Goal: Entertainment & Leisure: Consume media (video, audio)

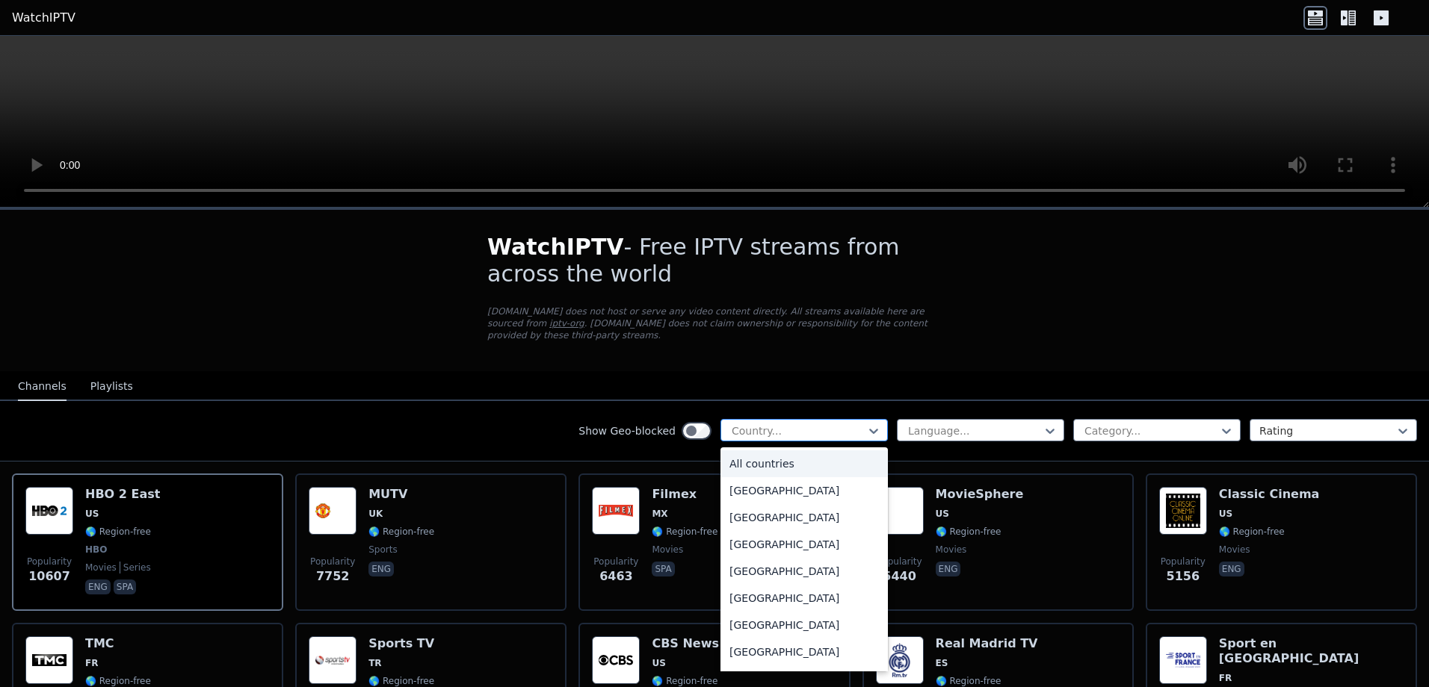
click at [759, 419] on div "Country..." at bounding box center [803, 430] width 167 height 22
click at [776, 404] on div "Show Geo-blocked 206 results available. Use Up and Down to choose options, pres…" at bounding box center [714, 431] width 1429 height 61
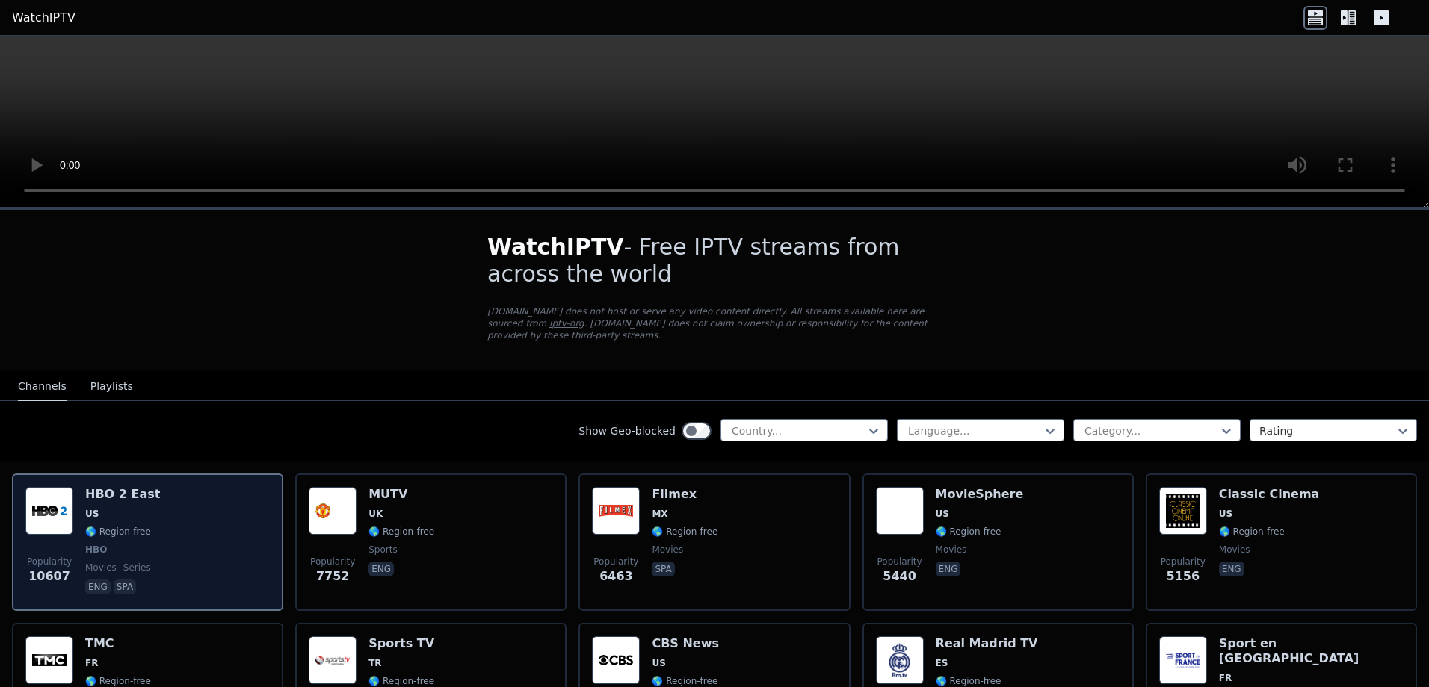
click at [134, 487] on h6 "HBO 2 East" at bounding box center [122, 494] width 75 height 15
click at [65, 495] on img at bounding box center [49, 511] width 48 height 48
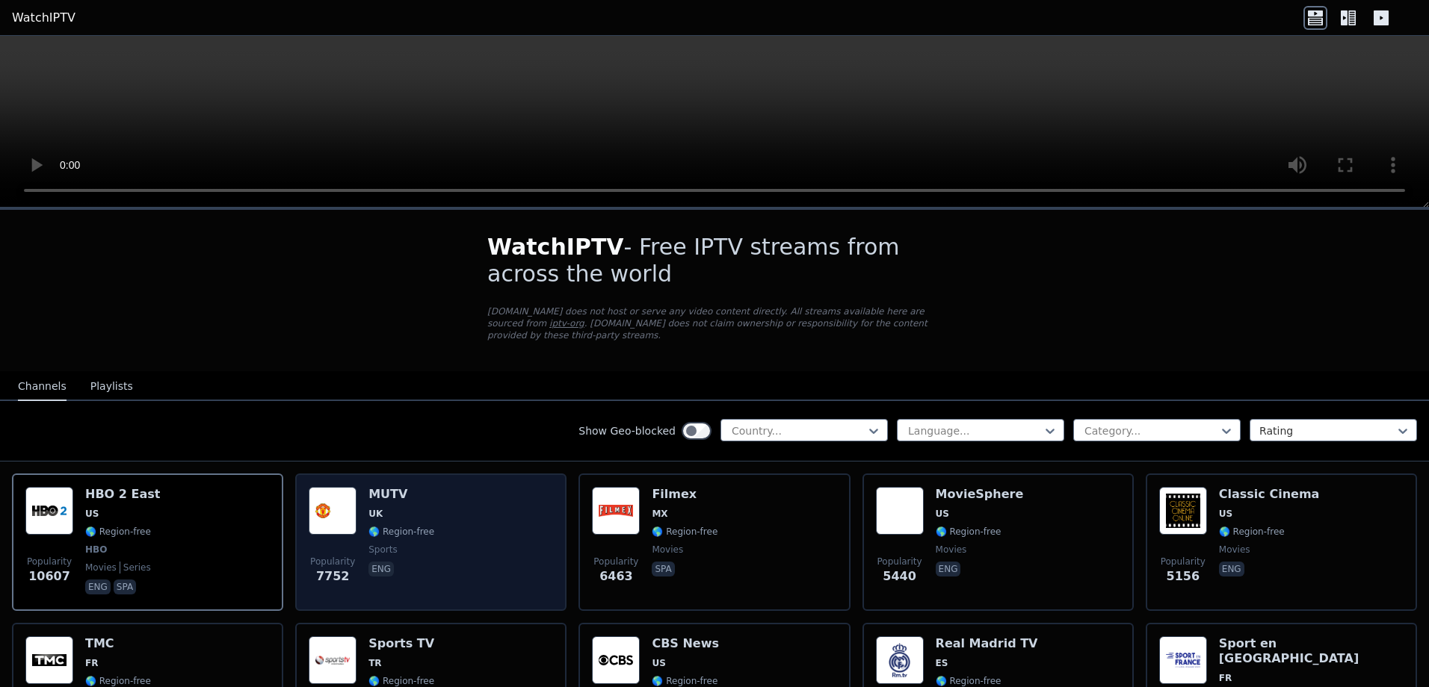
click at [400, 493] on div "MUTV UK 🌎 Region-free sports eng" at bounding box center [401, 542] width 66 height 111
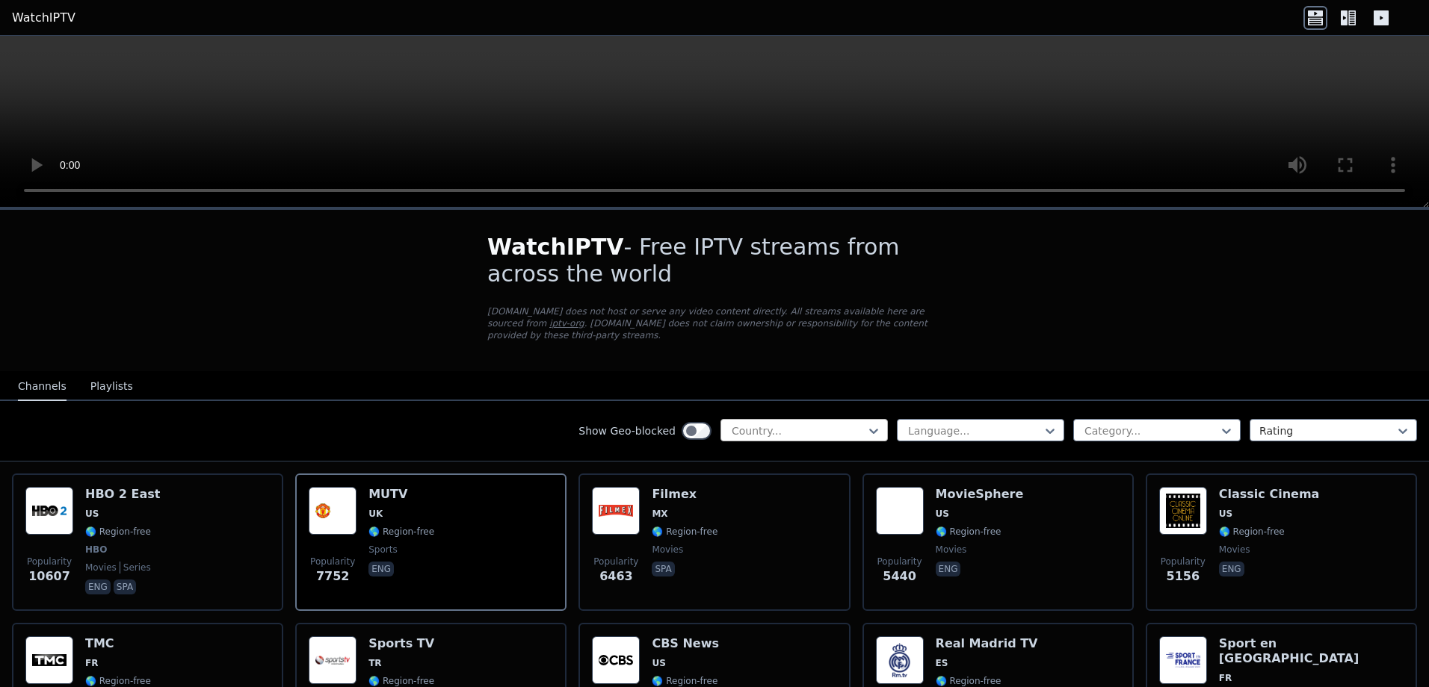
click at [799, 424] on div at bounding box center [798, 431] width 136 height 15
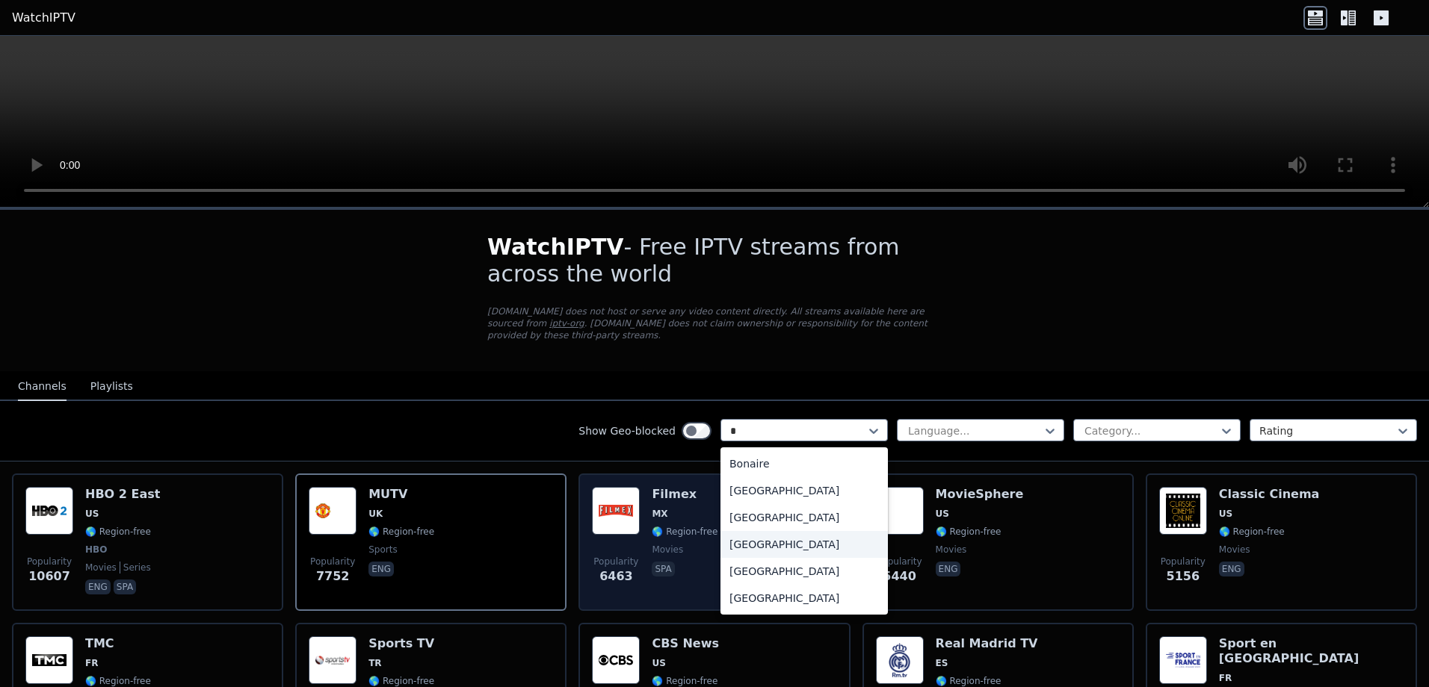
type input "**"
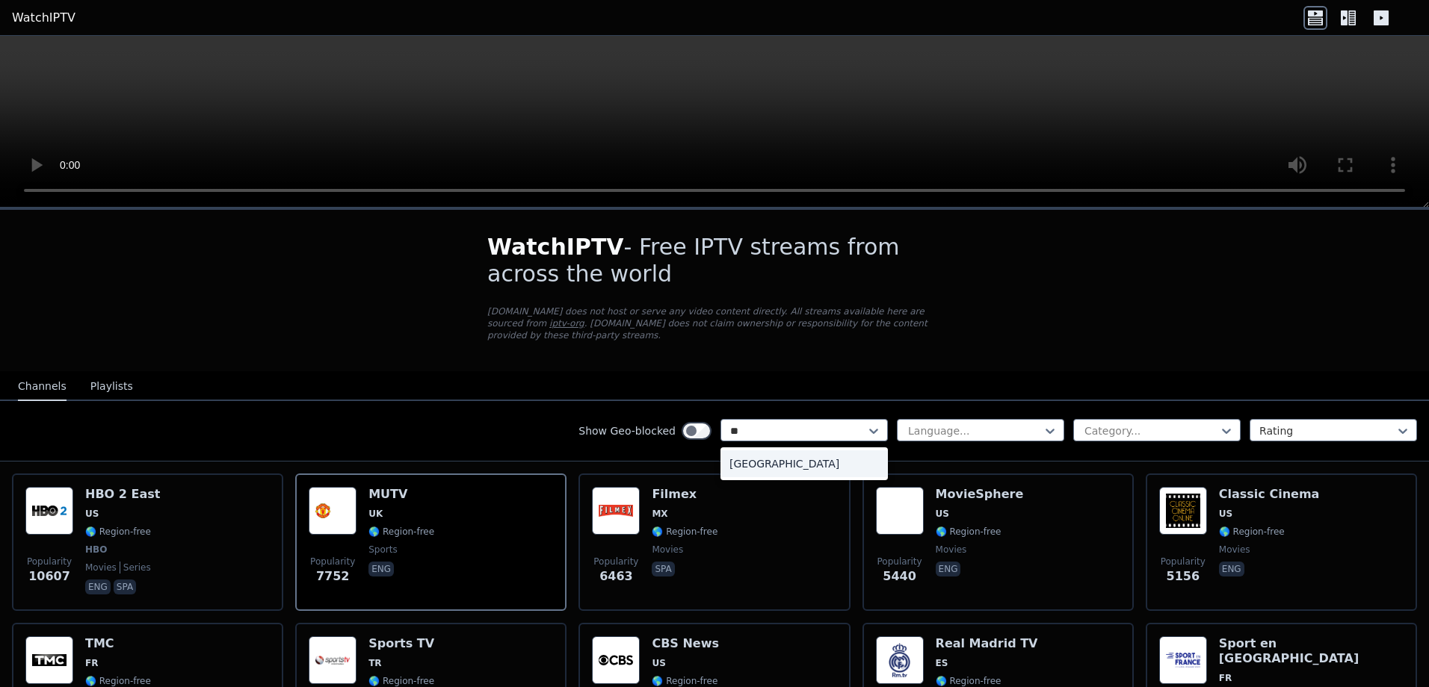
click at [767, 451] on div "[GEOGRAPHIC_DATA]" at bounding box center [803, 464] width 167 height 27
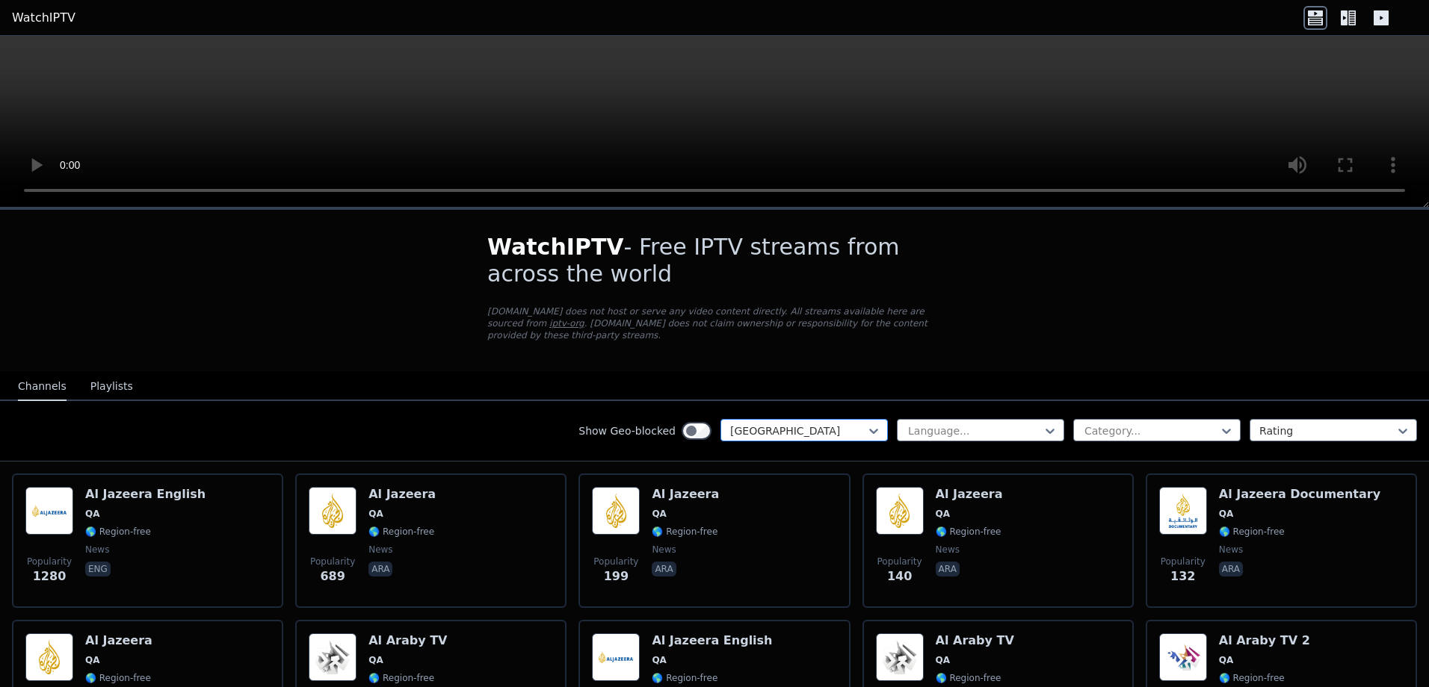
click at [765, 424] on div at bounding box center [798, 431] width 136 height 15
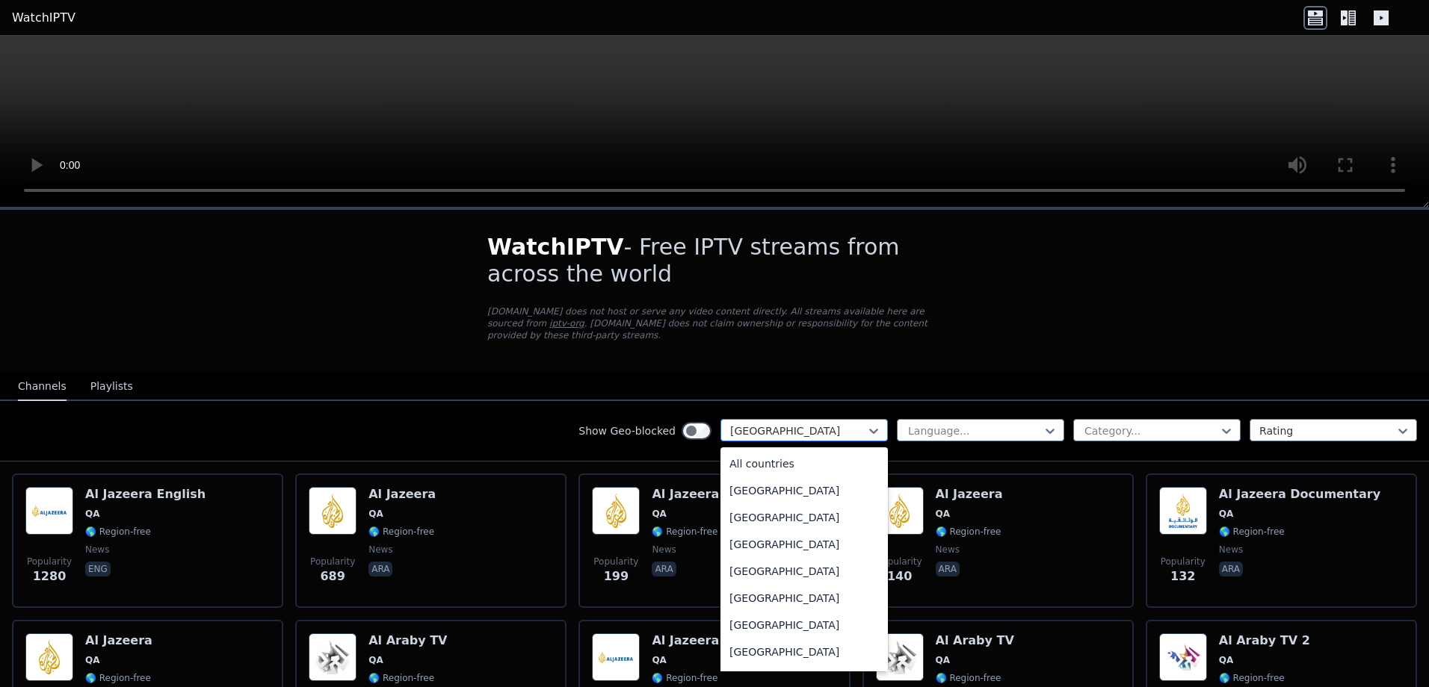
scroll to position [3891, 0]
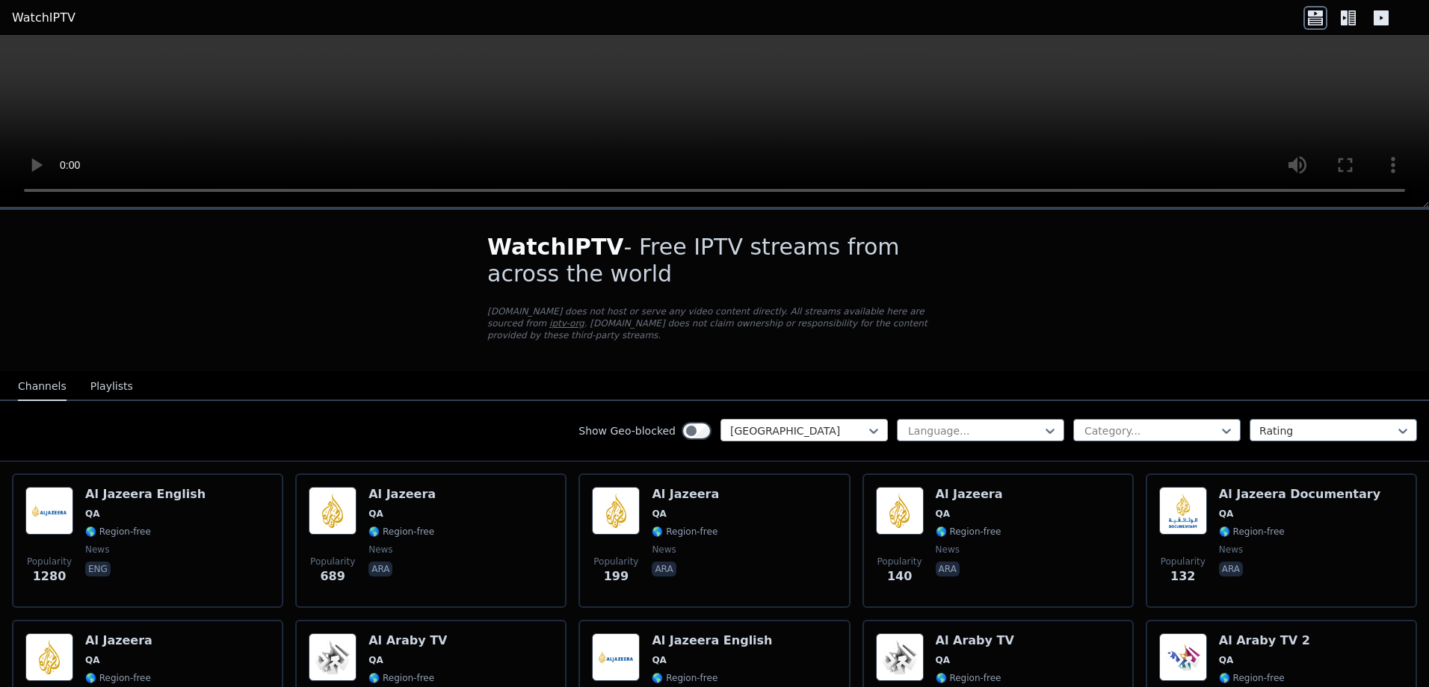
click at [730, 424] on div at bounding box center [798, 431] width 136 height 15
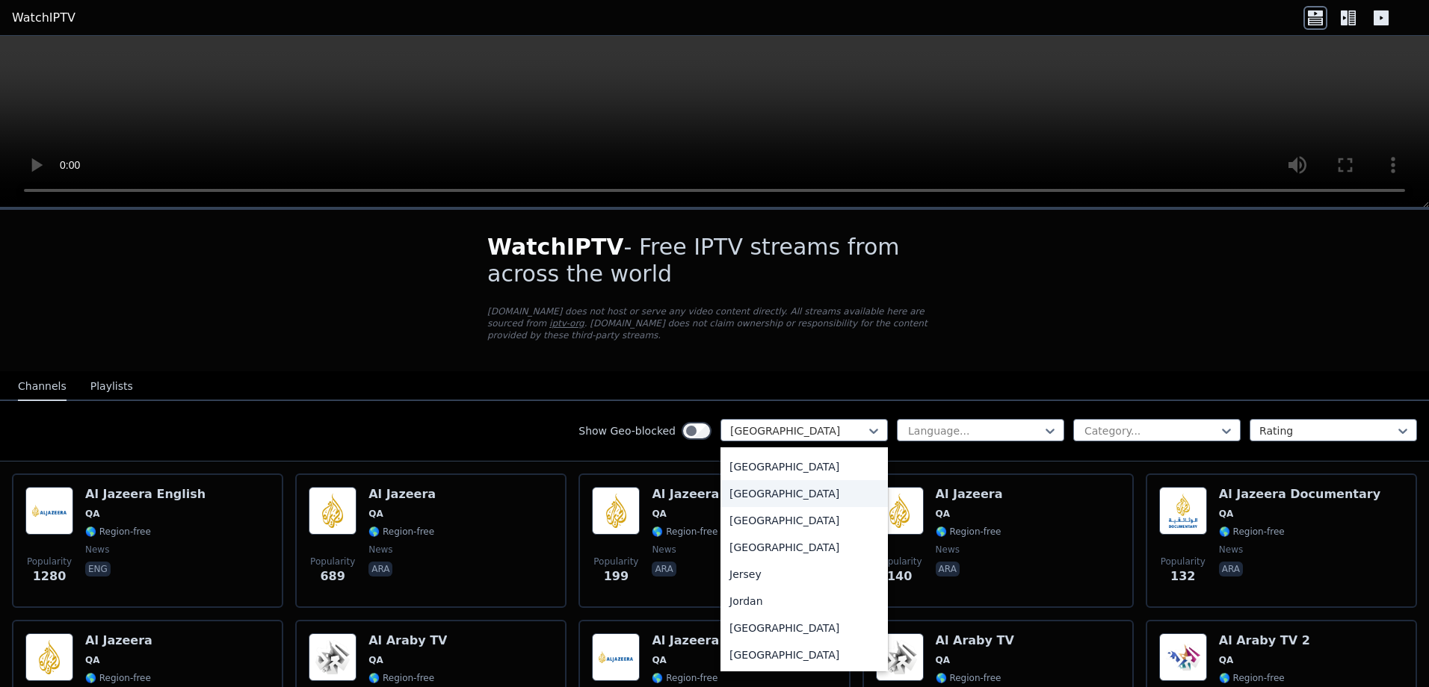
scroll to position [0, 0]
click at [784, 451] on div "All countries" at bounding box center [803, 464] width 167 height 27
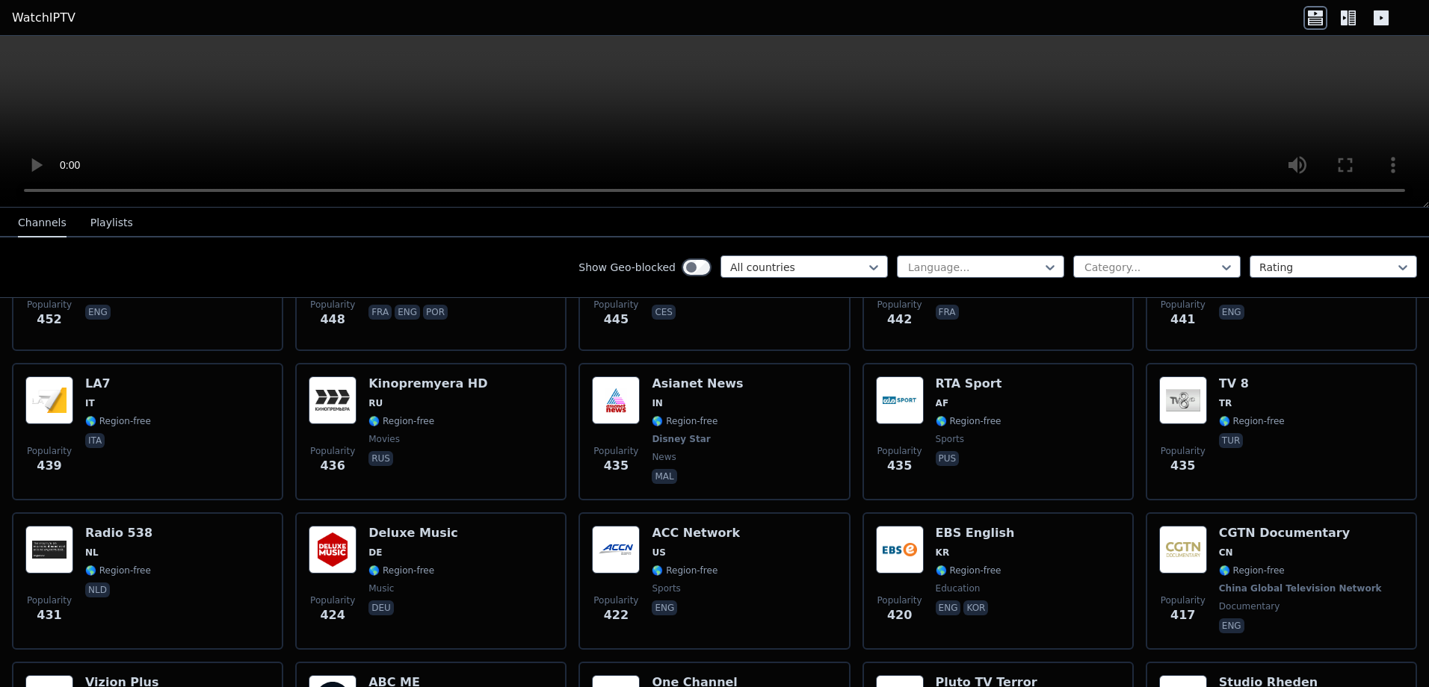
scroll to position [7255, 0]
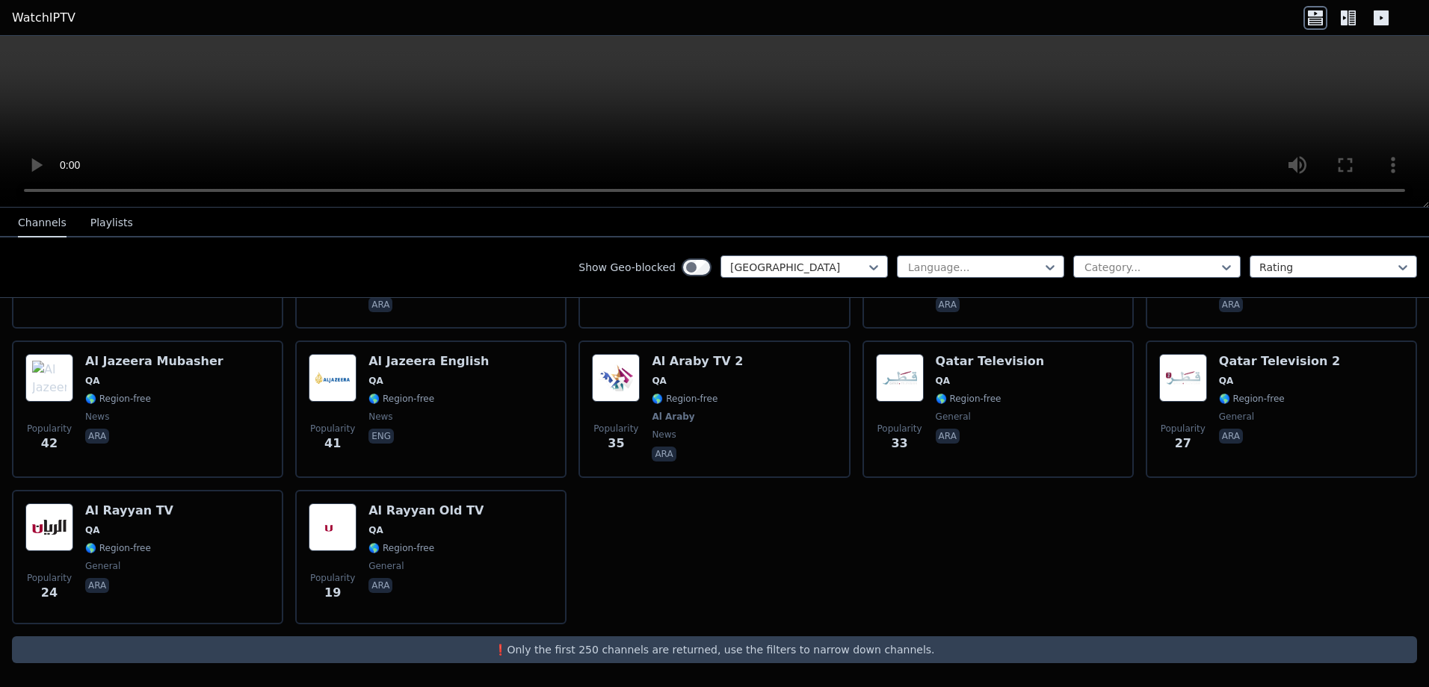
scroll to position [417, 0]
